Goal: Navigation & Orientation: Understand site structure

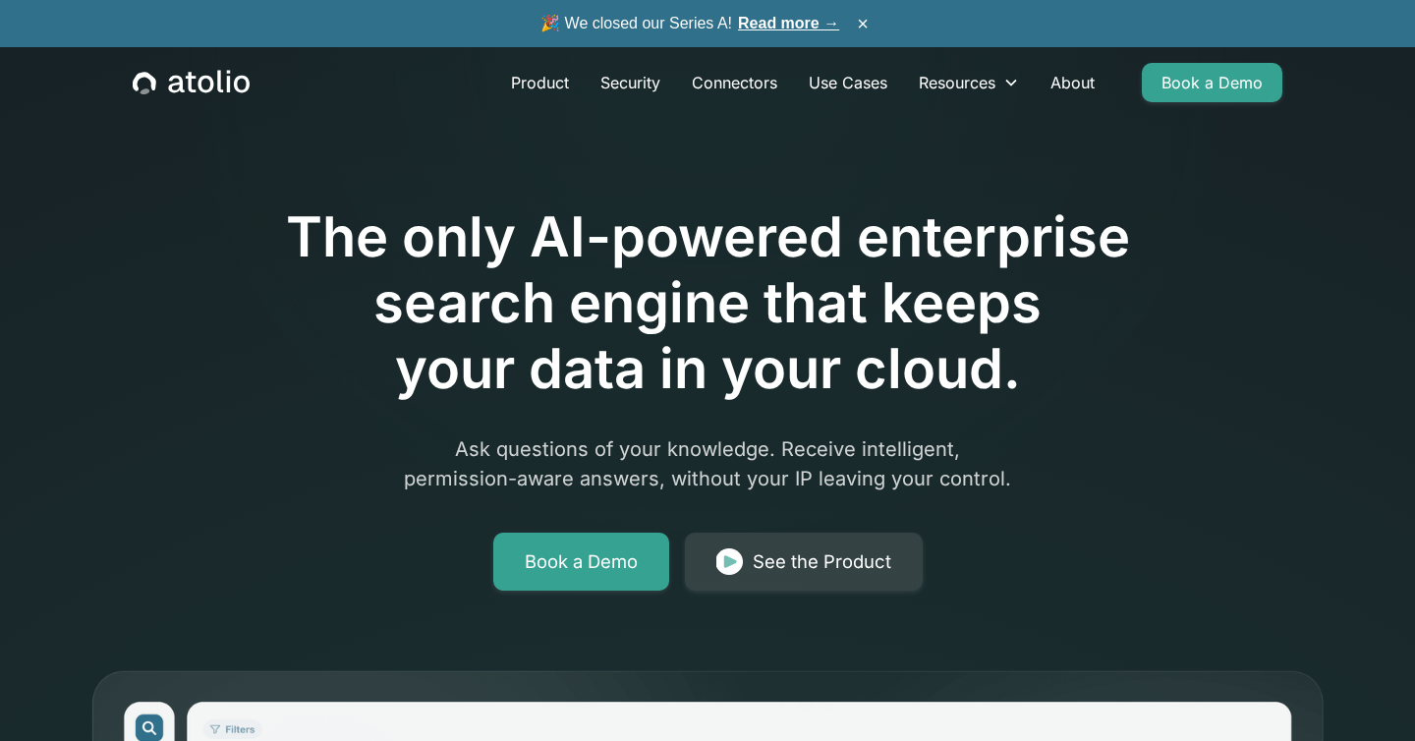
click at [752, 21] on link "Read more →" at bounding box center [788, 23] width 101 height 17
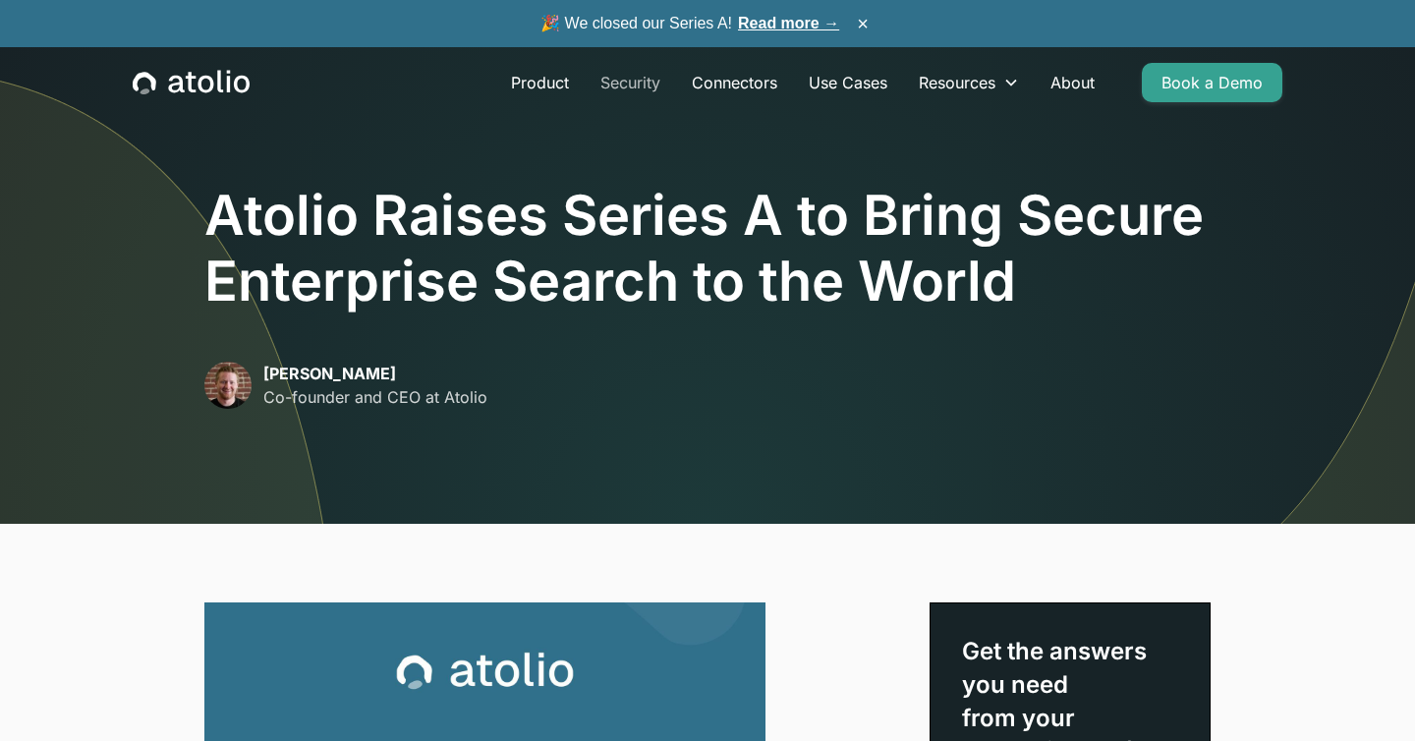
click at [657, 85] on link "Security" at bounding box center [630, 82] width 91 height 39
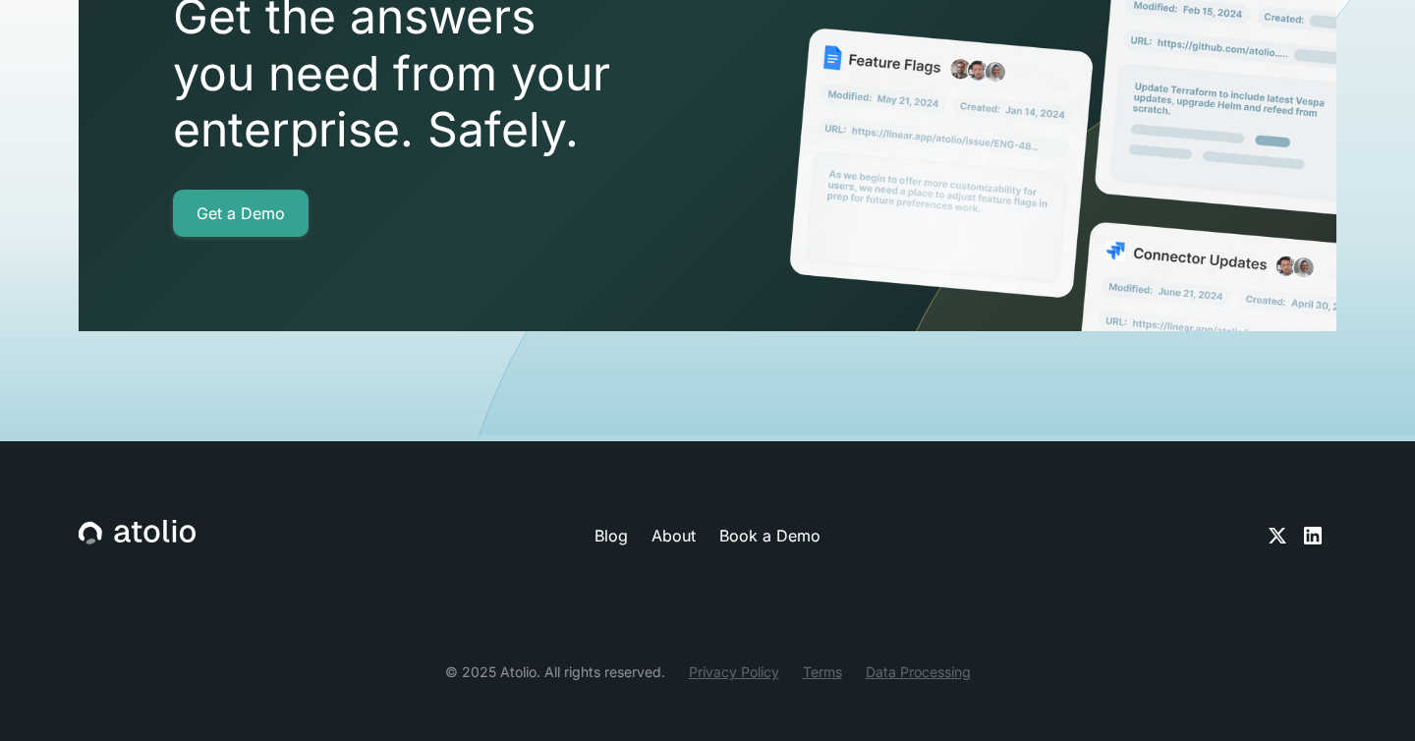
scroll to position [5761, 0]
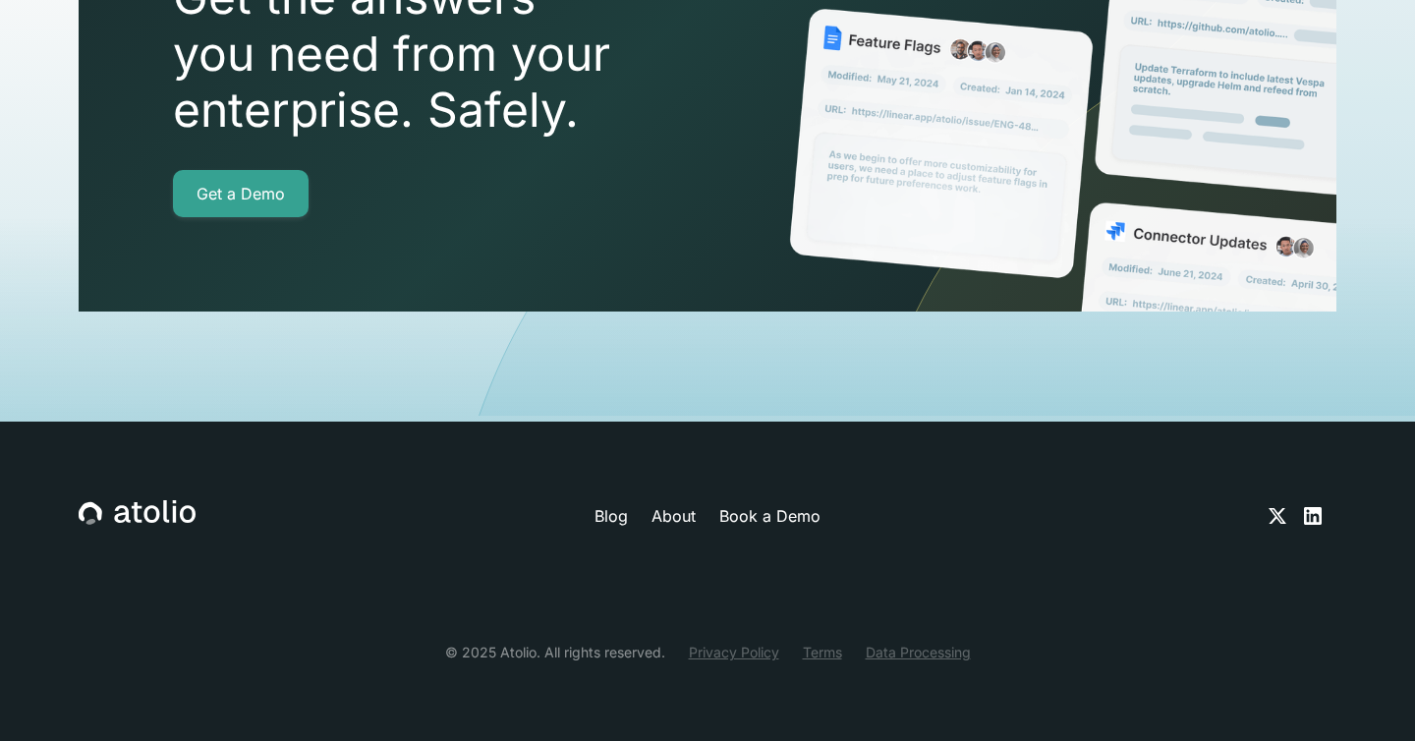
click at [788, 512] on link "Book a Demo" at bounding box center [769, 516] width 101 height 24
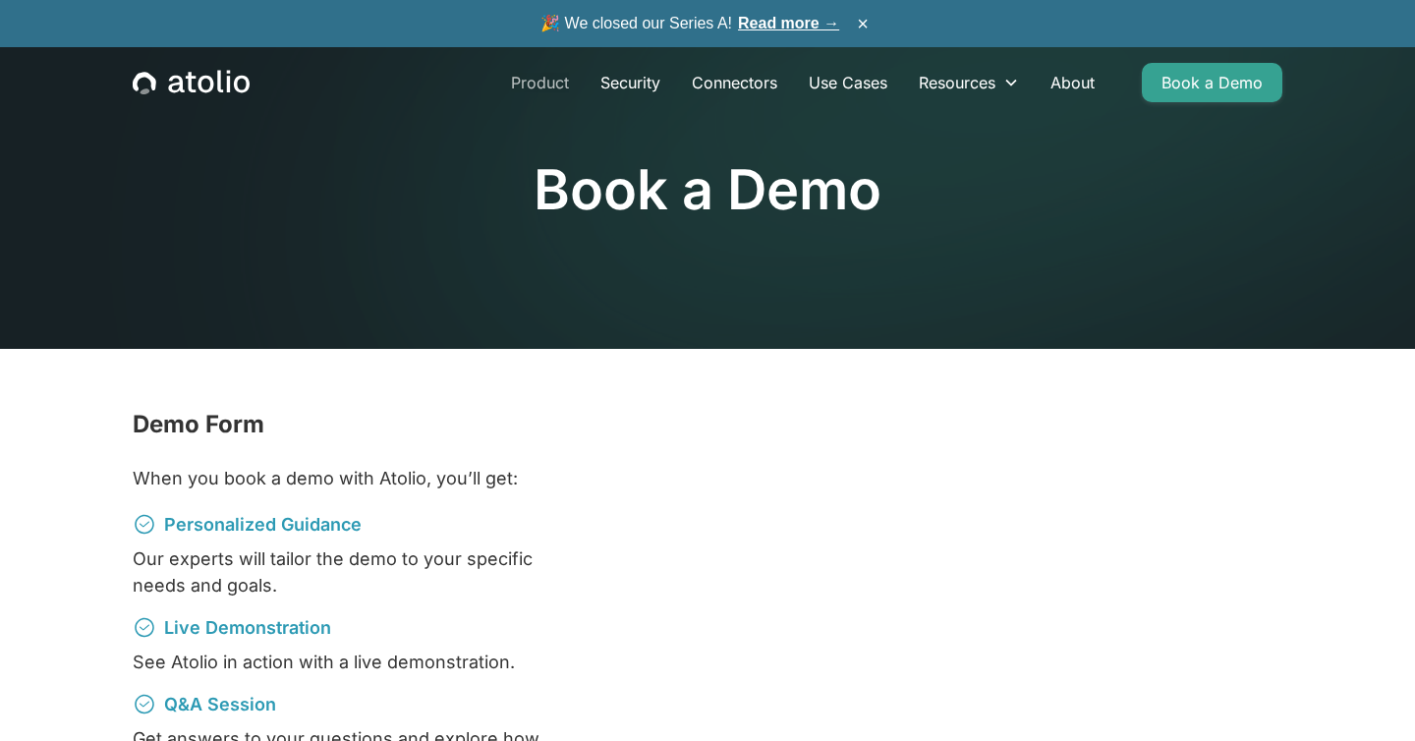
click at [543, 88] on link "Product" at bounding box center [539, 82] width 89 height 39
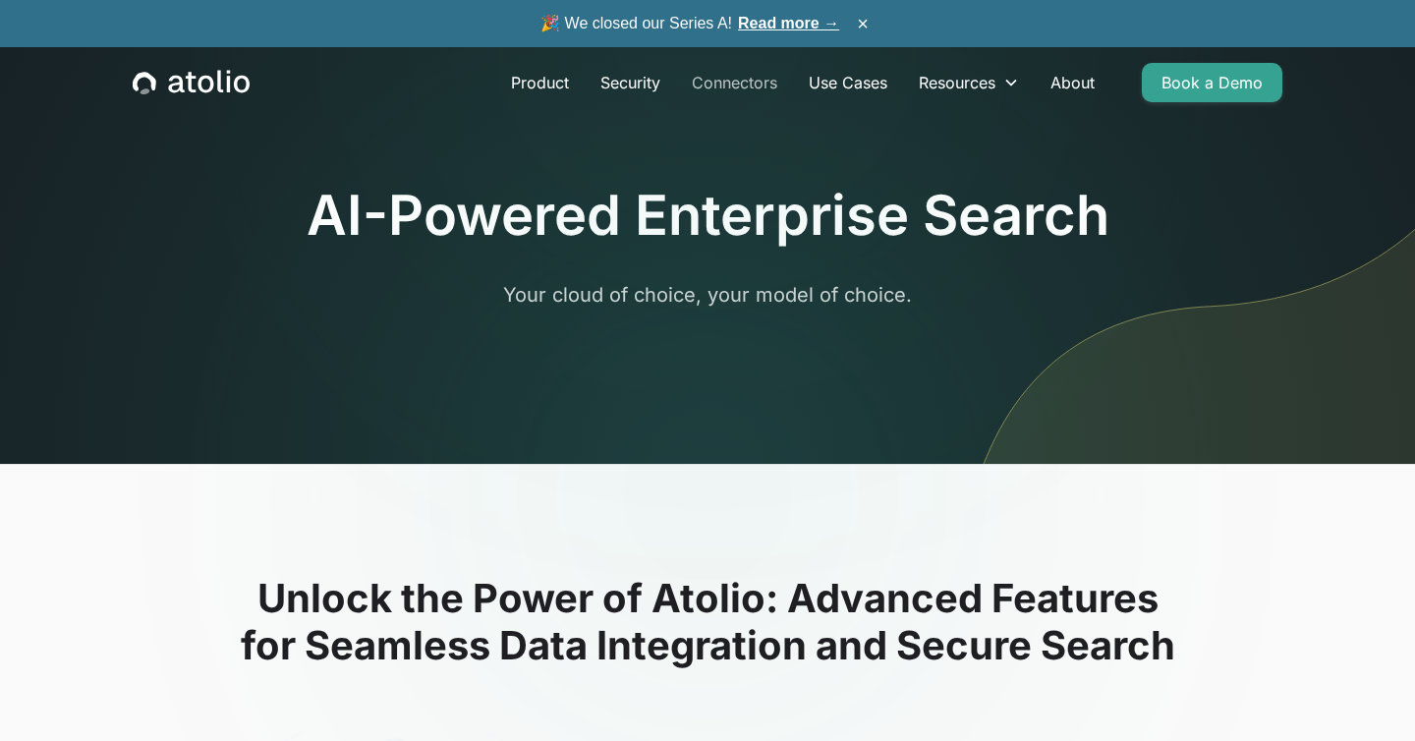
click at [713, 84] on link "Connectors" at bounding box center [734, 82] width 117 height 39
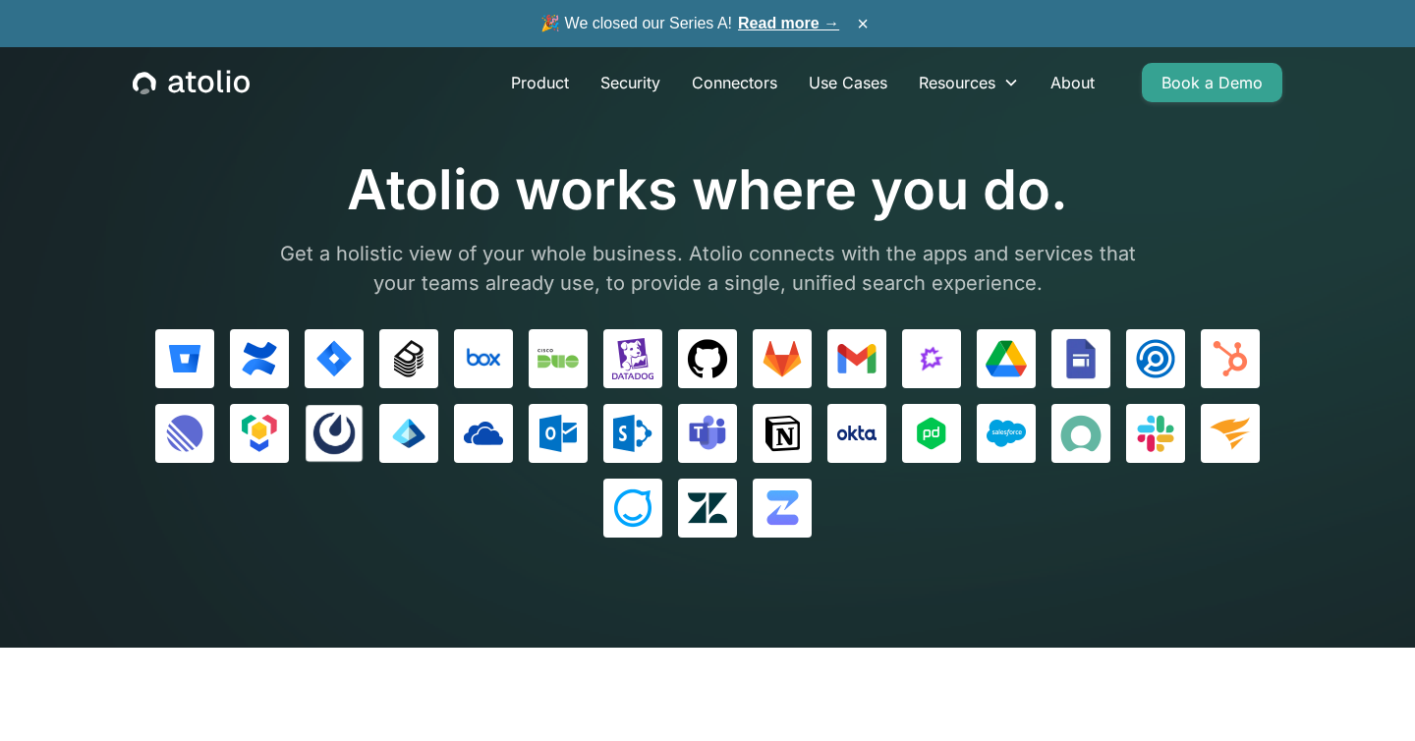
click at [325, 425] on img at bounding box center [333, 433] width 41 height 41
click at [220, 89] on icon "home" at bounding box center [220, 81] width 6 height 23
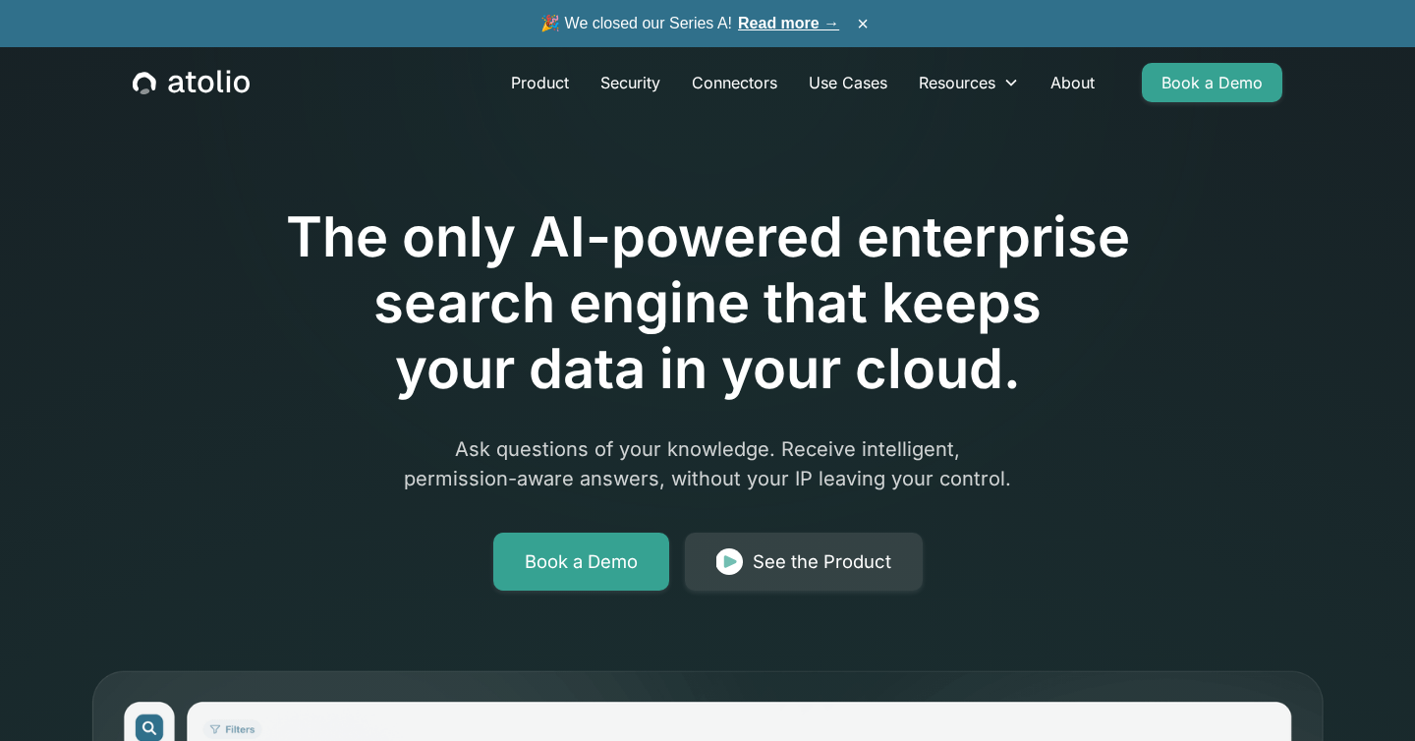
click at [776, 18] on link "Read more →" at bounding box center [788, 23] width 101 height 17
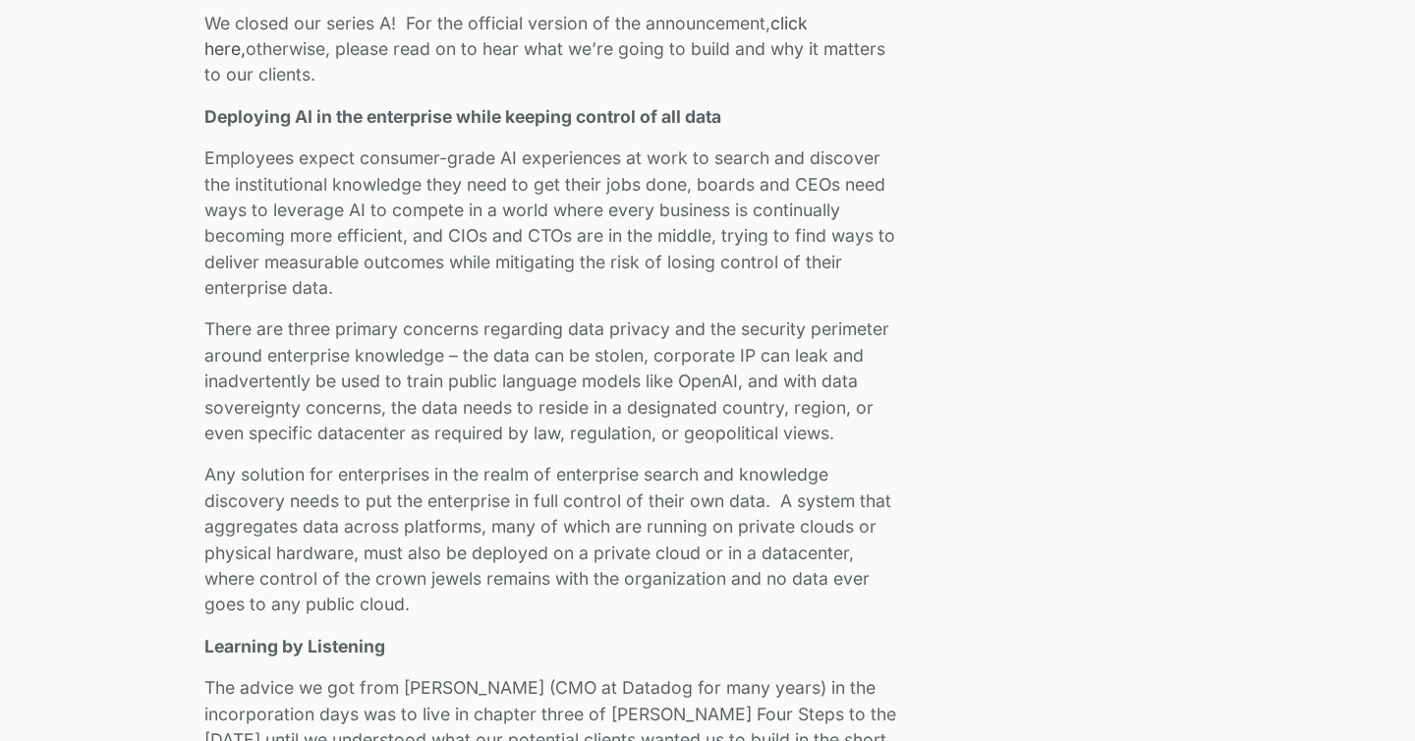
scroll to position [1309, 0]
